Goal: Find specific page/section: Find specific page/section

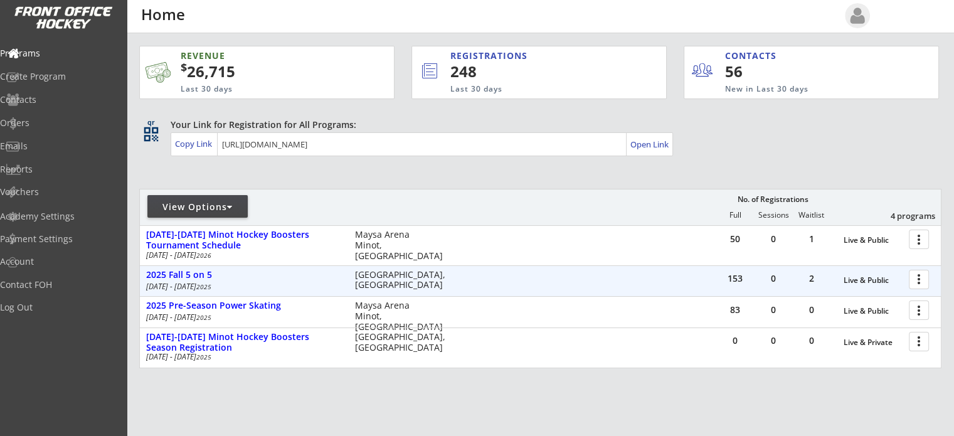
click at [921, 280] on div at bounding box center [922, 279] width 22 height 22
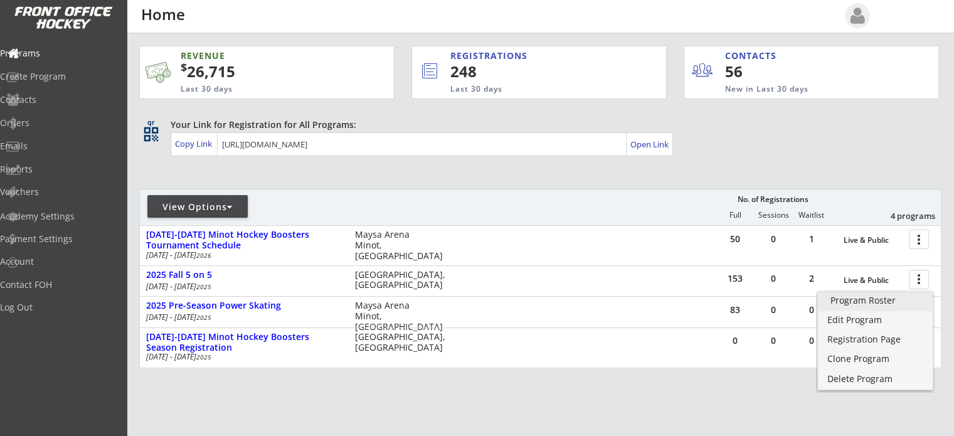
click at [888, 298] on div "Program Roster" at bounding box center [876, 300] width 90 height 9
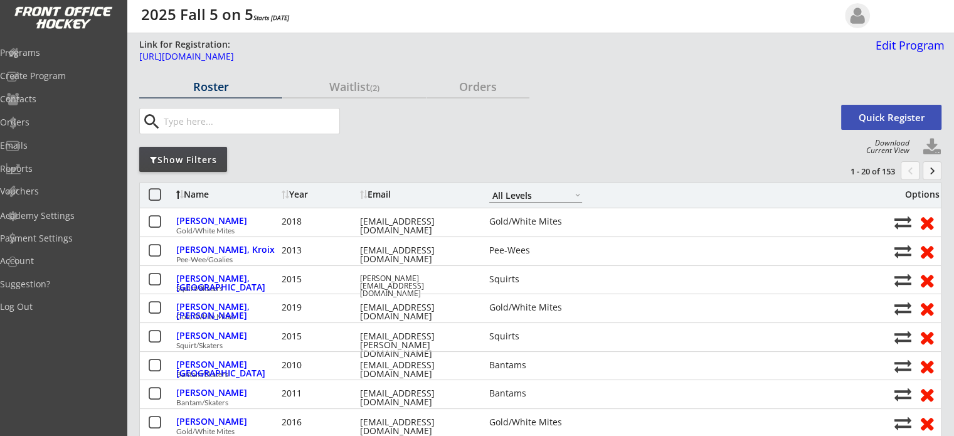
click at [517, 196] on select "Maroon Mites Gold/White Mites Squirts 10U/12U Girls Pee-Wees Bantams HS Boys/Jr…" at bounding box center [535, 195] width 93 height 14
click at [489, 188] on select "Maroon Mites Gold/White Mites Squirts 10U/12U Girls Pee-Wees Bantams HS Boys/Jr…" at bounding box center [535, 195] width 93 height 14
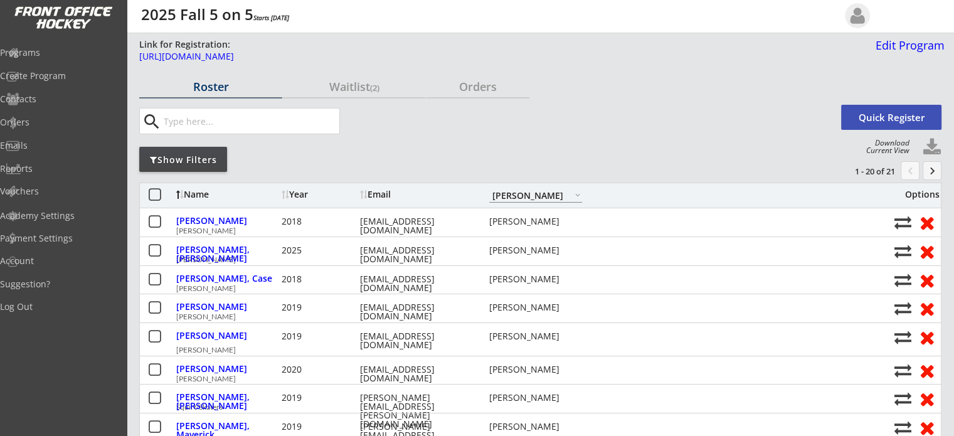
click at [515, 197] on select "Maroon Mites Gold/White Mites Squirts 10U/12U Girls Pee-Wees Bantams HS Boys/Jr…" at bounding box center [535, 195] width 93 height 14
select select ""All Levels""
click at [489, 188] on select "Maroon Mites Gold/White Mites Squirts 10U/12U Girls Pee-Wees Bantams HS Boys/Jr…" at bounding box center [535, 195] width 93 height 14
